Goal: Task Accomplishment & Management: Manage account settings

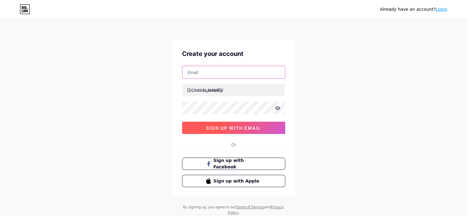
type input "[EMAIL_ADDRESS][DOMAIN_NAME]"
click at [229, 129] on span "sign up with email" at bounding box center [233, 127] width 55 height 5
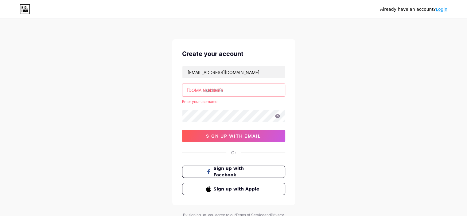
click at [219, 90] on input "text" at bounding box center [233, 90] width 103 height 12
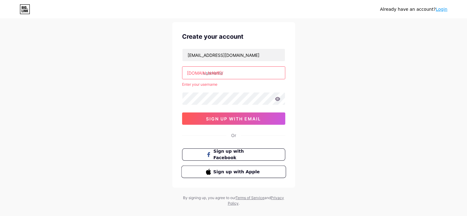
scroll to position [26, 0]
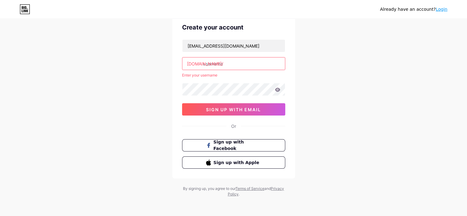
click at [279, 91] on icon at bounding box center [278, 90] width 6 height 4
click at [213, 65] on input "text" at bounding box center [233, 63] width 103 height 12
click at [237, 109] on span "sign up with email" at bounding box center [233, 109] width 55 height 5
click at [220, 65] on input "text" at bounding box center [233, 63] width 103 height 12
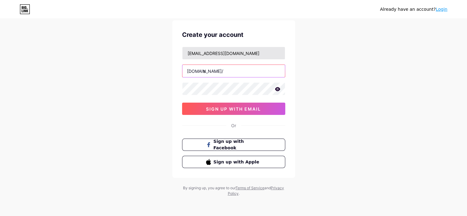
scroll to position [18, 0]
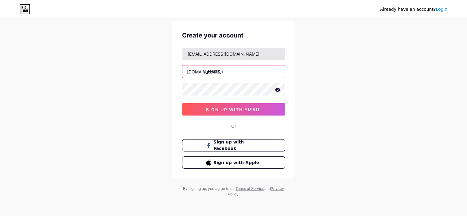
type input "sudct66"
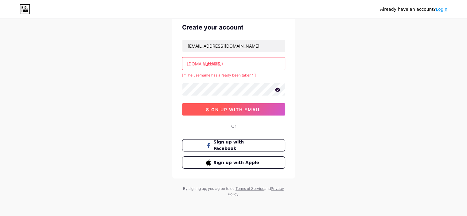
click at [265, 111] on button "sign up with email" at bounding box center [233, 109] width 103 height 12
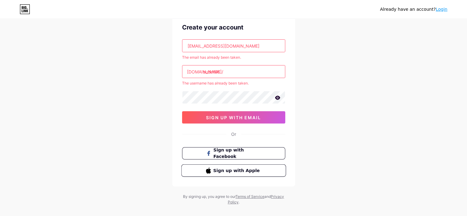
click at [240, 170] on span "Sign up with Apple" at bounding box center [237, 170] width 48 height 6
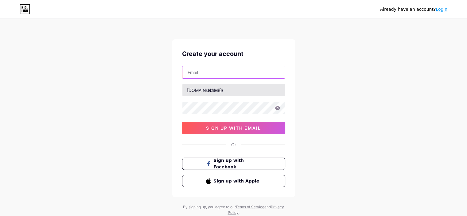
type input "[EMAIL_ADDRESS][DOMAIN_NAME]"
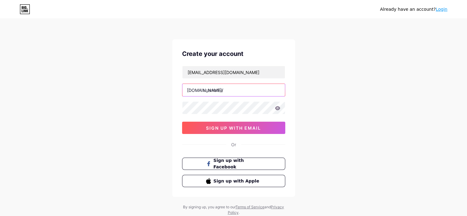
click at [221, 90] on input "text" at bounding box center [233, 90] width 103 height 12
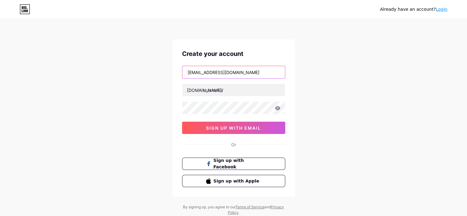
drag, startPoint x: 244, startPoint y: 69, endPoint x: 180, endPoint y: 69, distance: 64.2
click at [180, 69] on div "Create your account sudct66@gmail.com bio.link/ 0cAFcWeA58BOtrDWJdRih-czNh0xMS9…" at bounding box center [233, 118] width 123 height 158
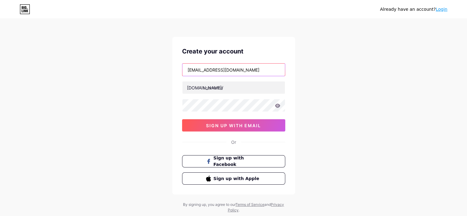
scroll to position [18, 0]
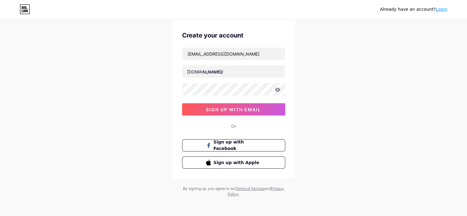
click at [441, 11] on link "Login" at bounding box center [442, 9] width 12 height 5
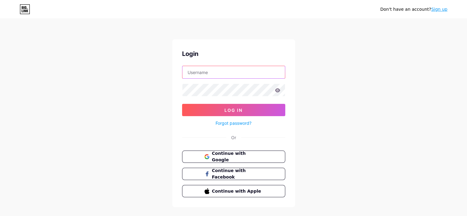
type input "[EMAIL_ADDRESS][DOMAIN_NAME]"
click at [23, 12] on icon at bounding box center [23, 11] width 1 height 3
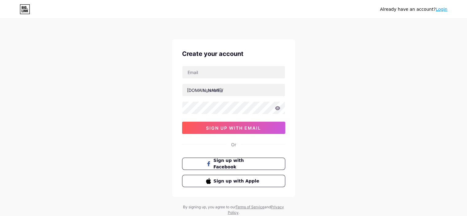
scroll to position [18, 0]
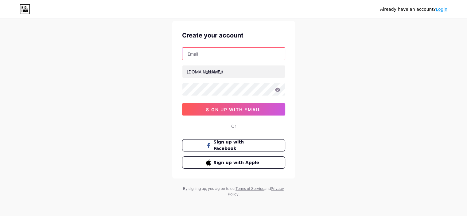
type input "[EMAIL_ADDRESS][DOMAIN_NAME]"
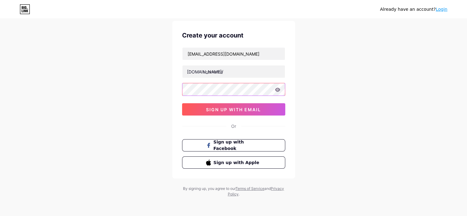
click at [172, 85] on div "Create your account [EMAIL_ADDRESS][DOMAIN_NAME] [DOMAIN_NAME]/ 0cAFcWeA58wUOyS…" at bounding box center [233, 100] width 123 height 158
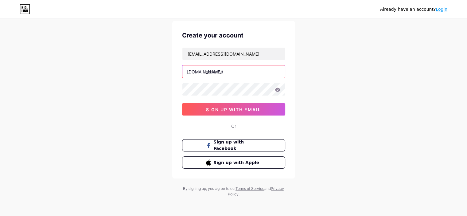
click at [216, 71] on input "text" at bounding box center [233, 71] width 103 height 12
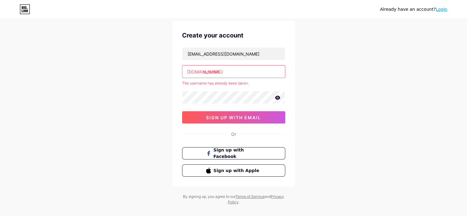
type input "sudct66"
click at [443, 7] on link "Login" at bounding box center [442, 9] width 12 height 5
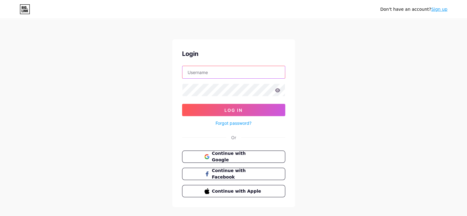
type input "[EMAIL_ADDRESS][DOMAIN_NAME]"
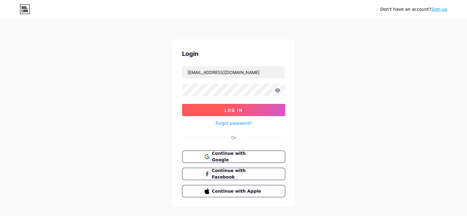
click at [234, 113] on button "Log In" at bounding box center [233, 110] width 103 height 12
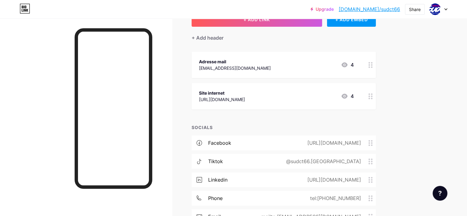
scroll to position [31, 0]
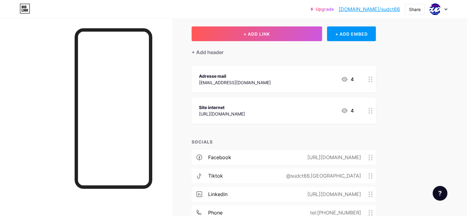
click at [192, 12] on div "Upgrade [DOMAIN_NAME]/sudct6... [DOMAIN_NAME]/sudct66 Share Switch accounts Syn…" at bounding box center [233, 9] width 467 height 11
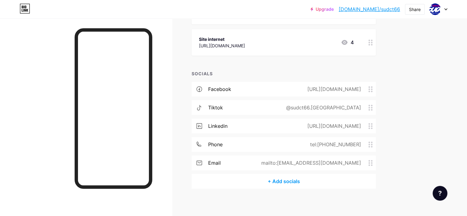
scroll to position [102, 0]
